Goal: Entertainment & Leisure: Browse casually

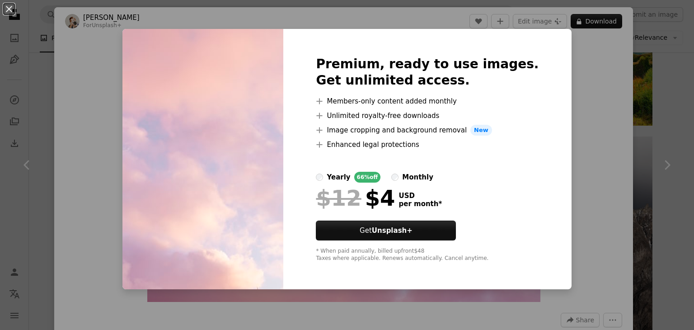
scroll to position [511, 0]
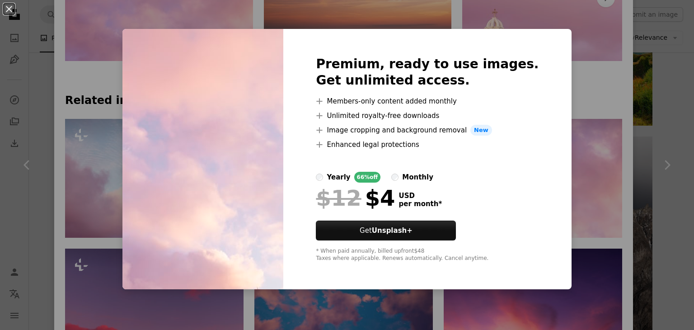
click at [556, 60] on div "An X shape Premium, ready to use images. Get unlimited access. A plus sign Memb…" at bounding box center [347, 165] width 694 height 330
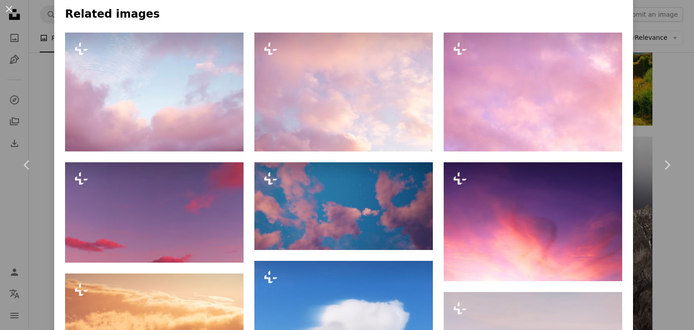
scroll to position [591, 0]
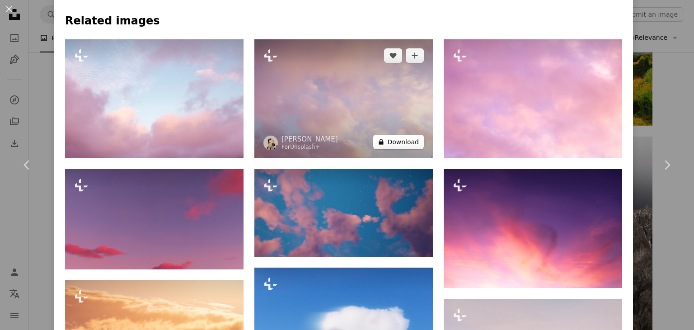
click at [391, 139] on button "A lock Download" at bounding box center [398, 142] width 51 height 14
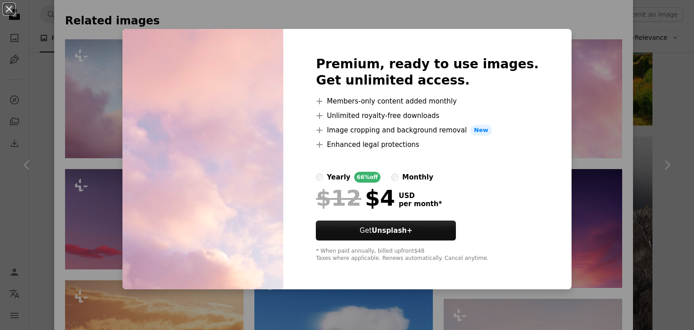
click at [557, 49] on div "An X shape Premium, ready to use images. Get unlimited access. A plus sign Memb…" at bounding box center [347, 165] width 694 height 330
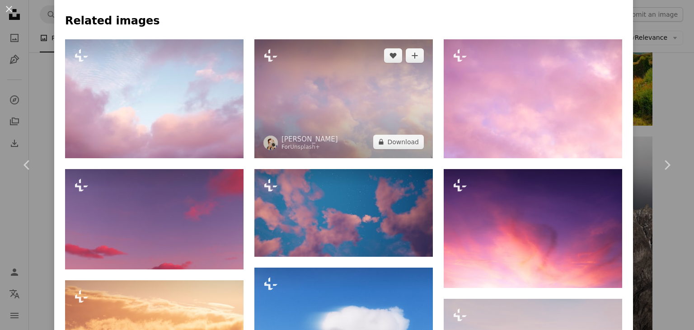
click at [382, 98] on img at bounding box center [343, 98] width 178 height 119
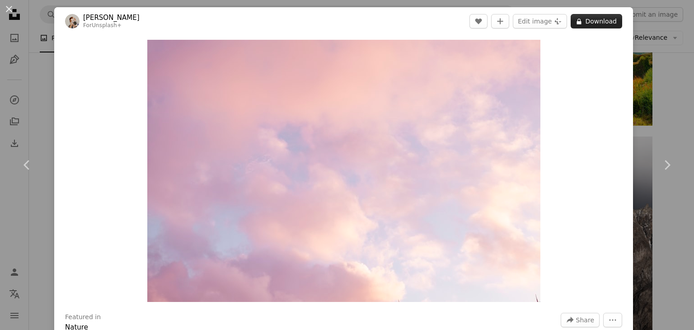
click at [575, 25] on button "A lock Download" at bounding box center [595, 21] width 51 height 14
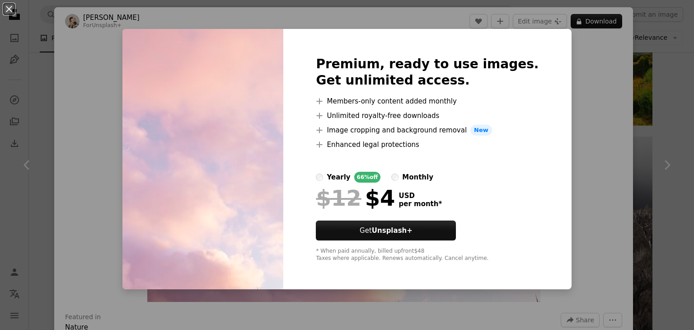
click at [582, 66] on div "An X shape Premium, ready to use images. Get unlimited access. A plus sign Memb…" at bounding box center [347, 165] width 694 height 330
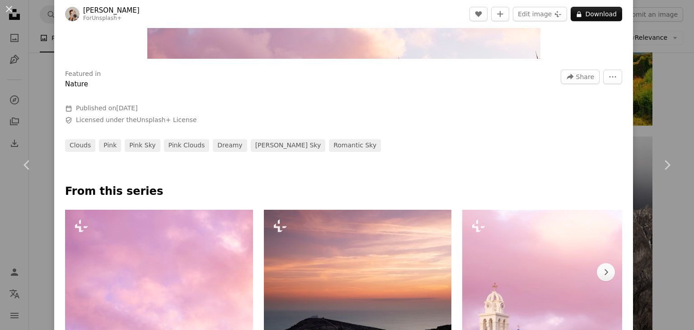
scroll to position [357, 0]
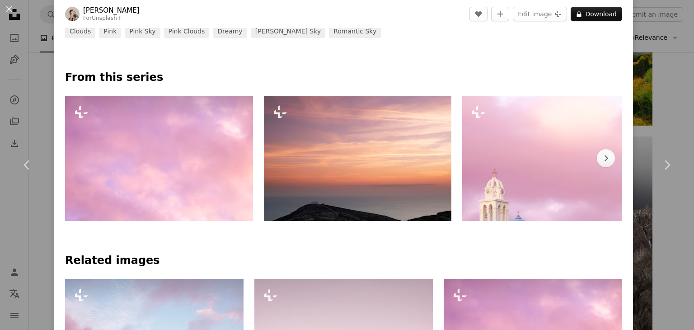
click at [178, 190] on img at bounding box center [159, 158] width 188 height 125
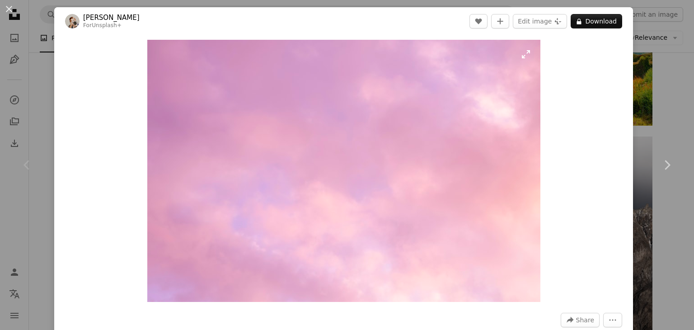
click at [369, 109] on img "Zoom in on this image" at bounding box center [343, 171] width 393 height 262
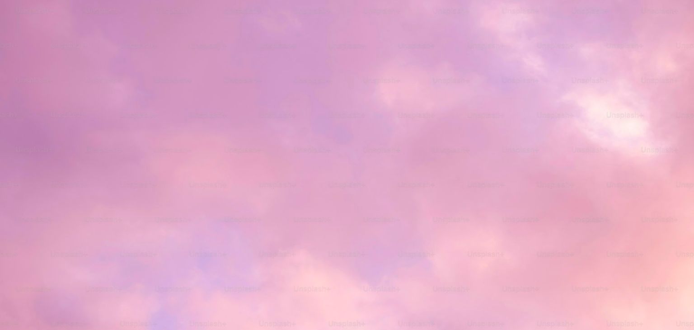
scroll to position [62, 0]
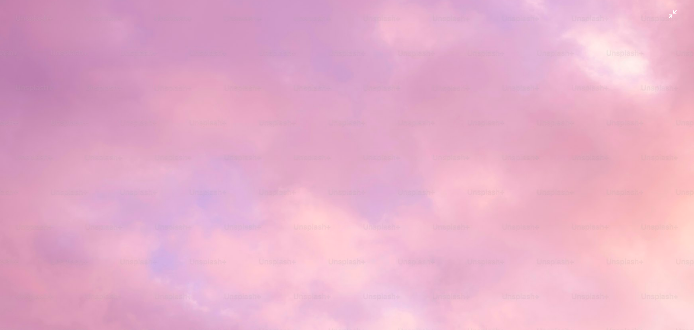
click at [661, 17] on img "Zoom out on this image" at bounding box center [347, 169] width 695 height 463
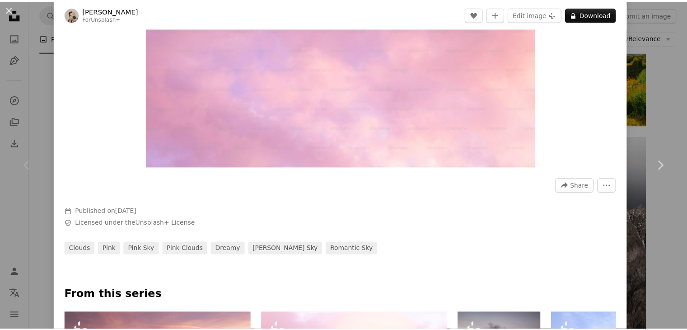
scroll to position [0, 0]
